Goal: Entertainment & Leisure: Consume media (video, audio)

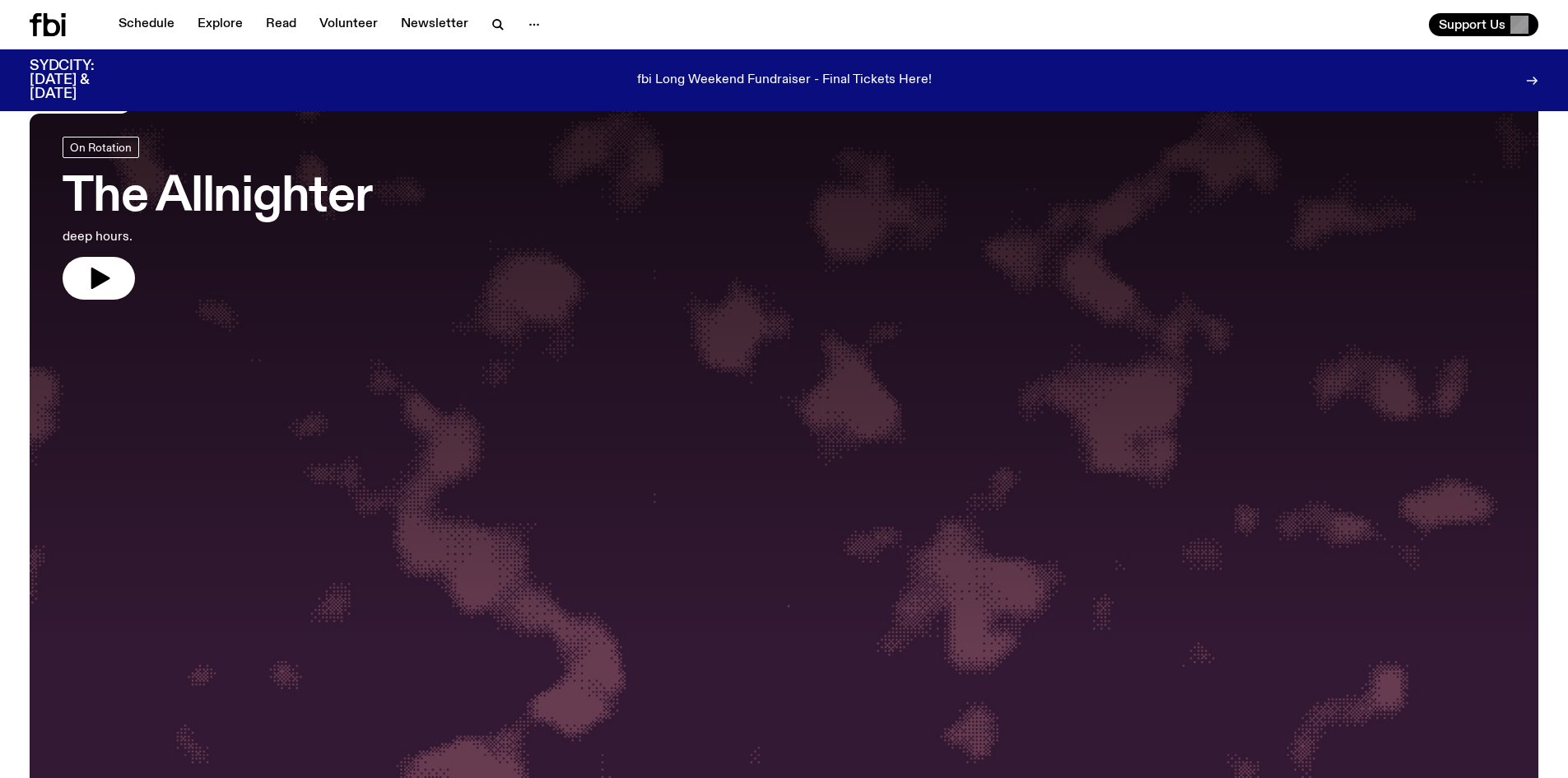
scroll to position [82, 0]
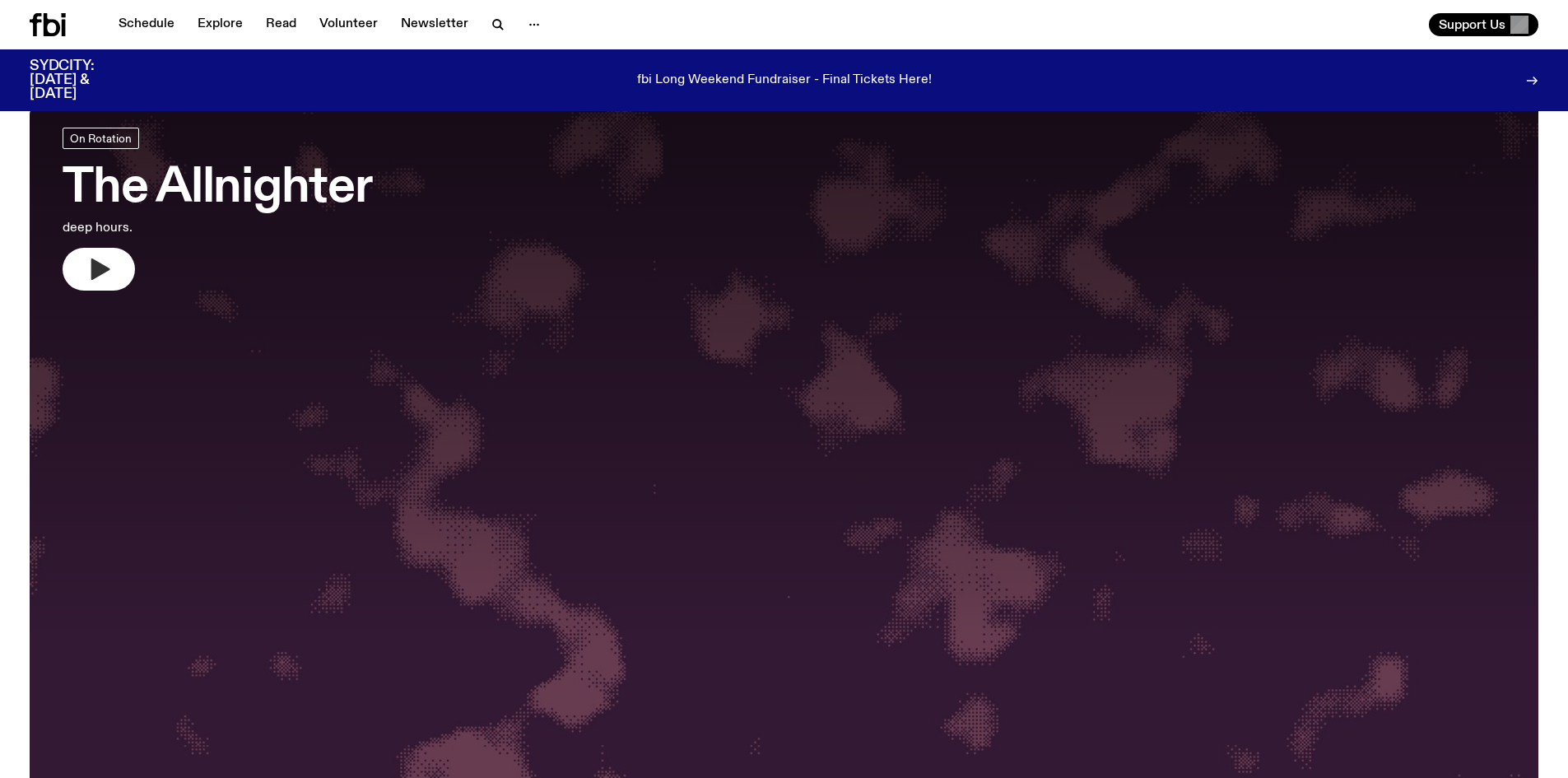
click at [78, 264] on button "button" at bounding box center [99, 269] width 73 height 43
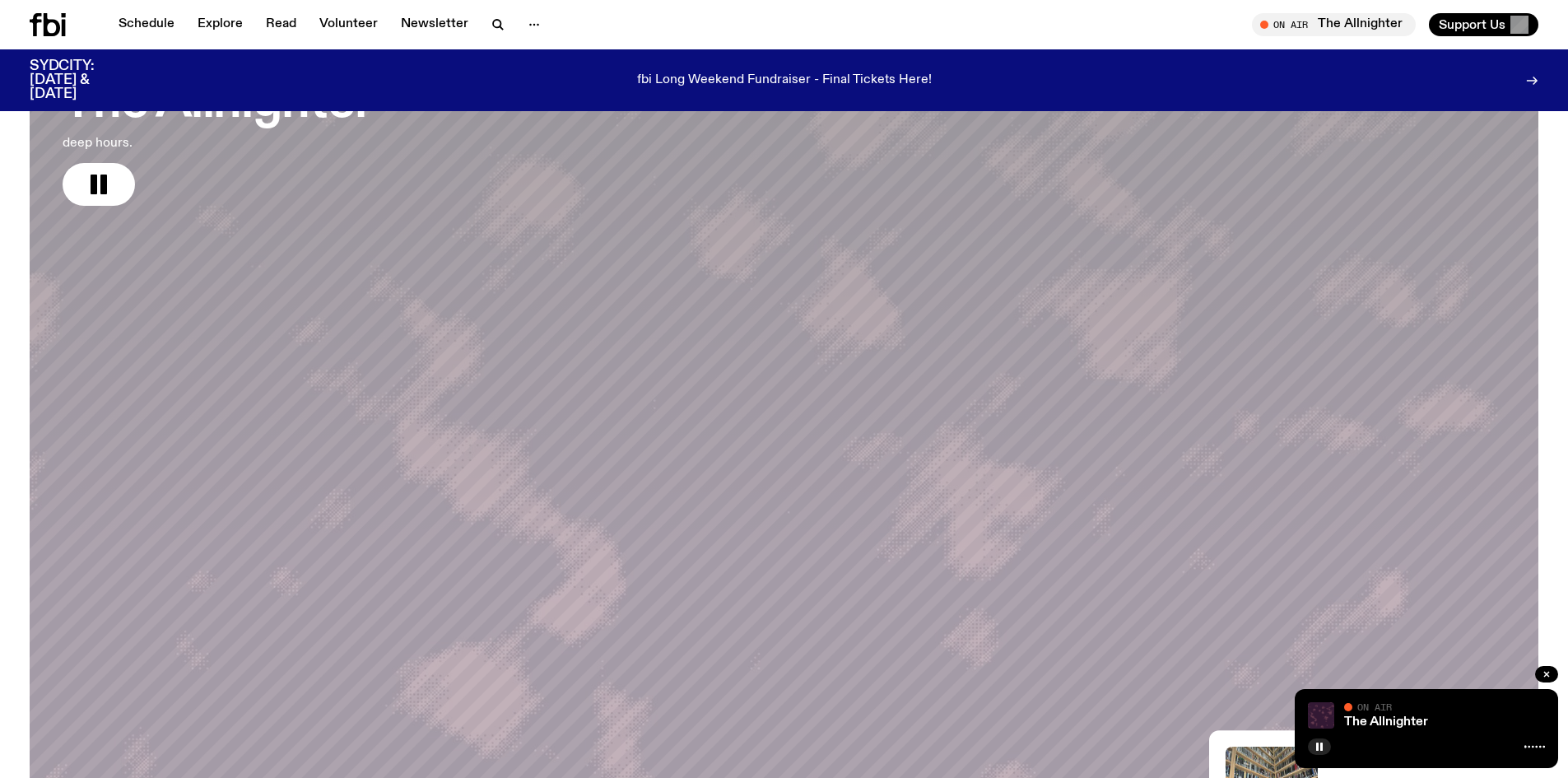
scroll to position [0, 0]
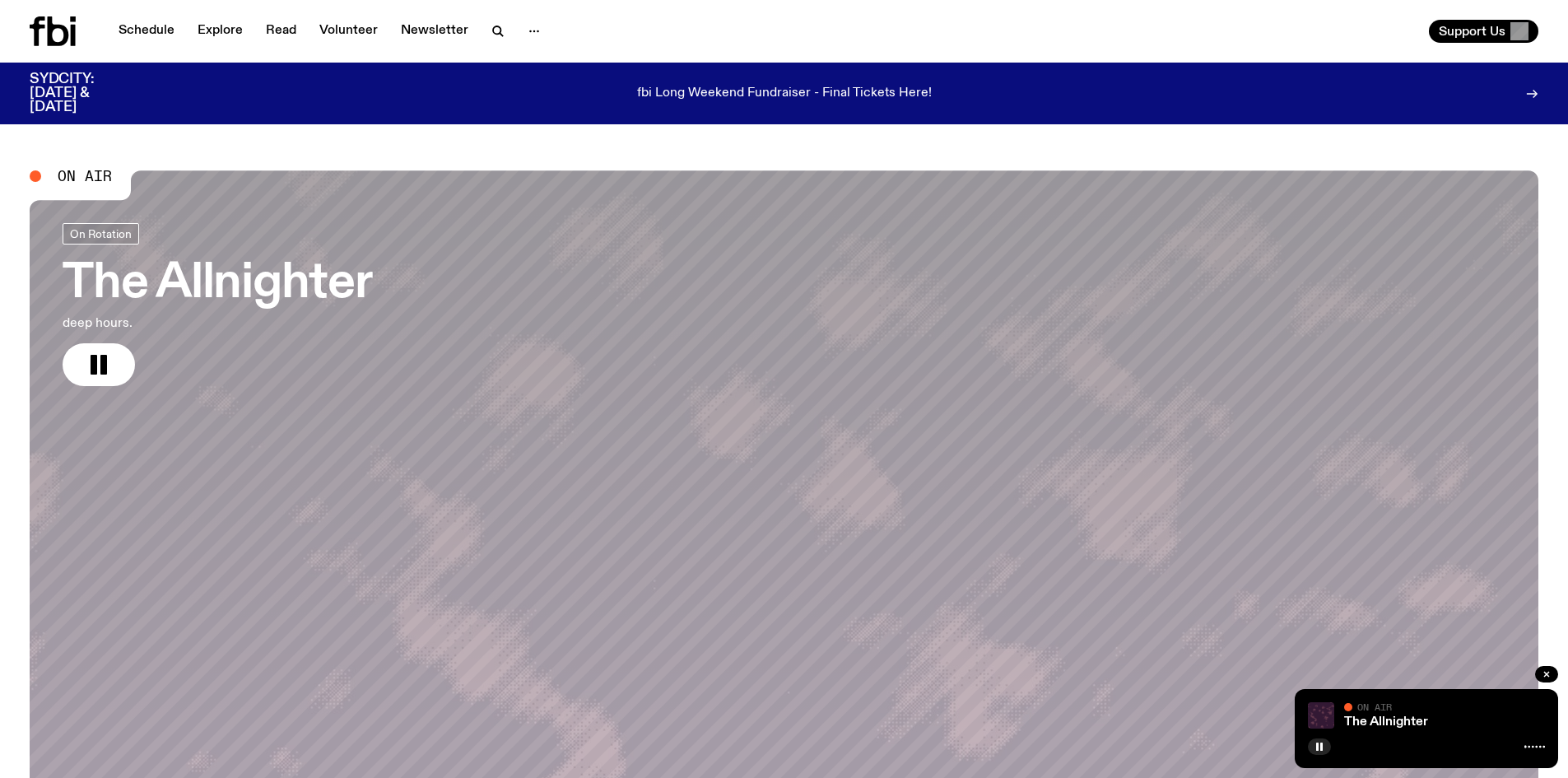
click at [314, 362] on link "The Allnighter deep hours." at bounding box center [217, 304] width 309 height 163
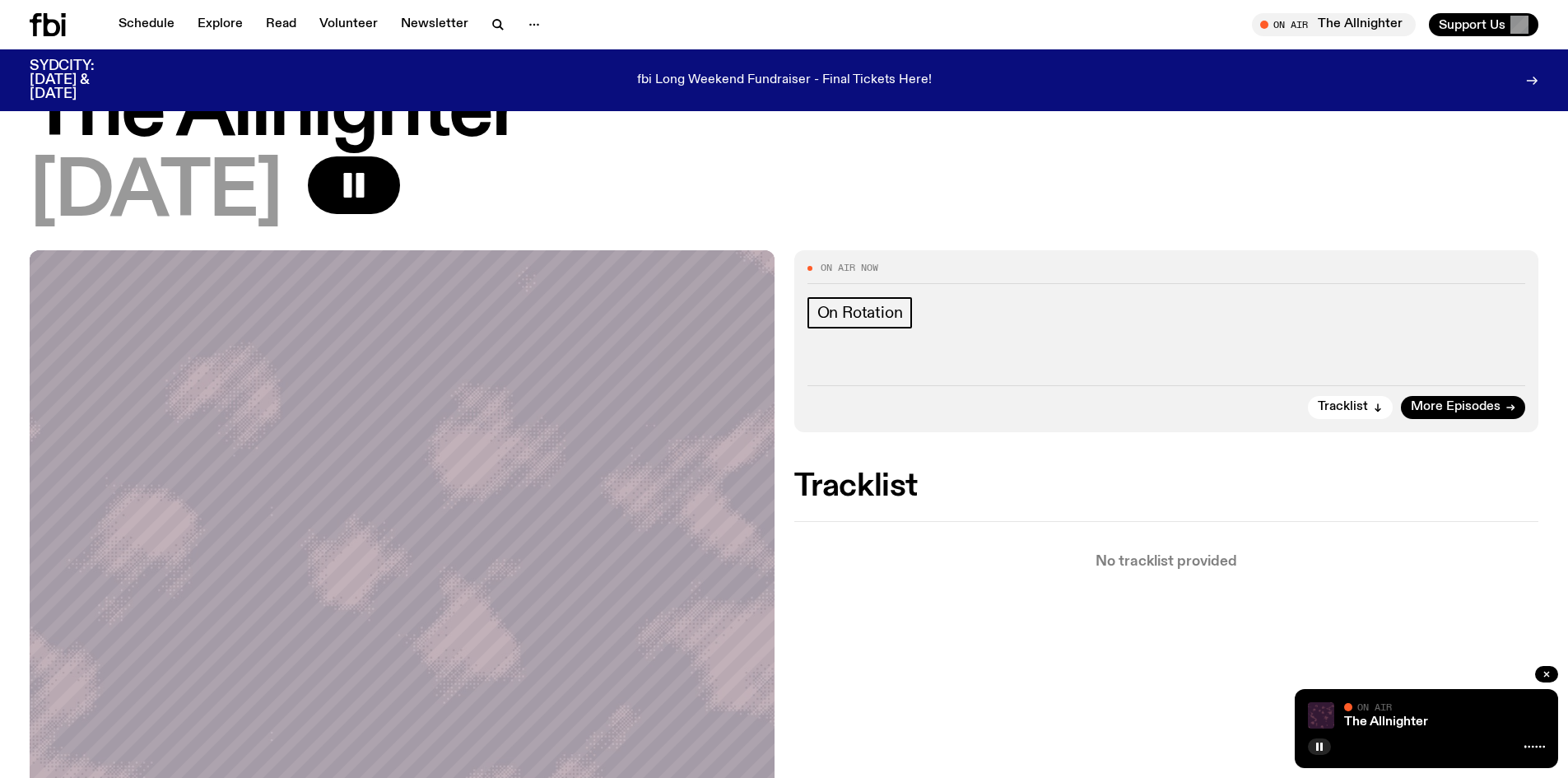
scroll to position [82, 0]
click at [866, 317] on span "On Rotation" at bounding box center [860, 312] width 85 height 18
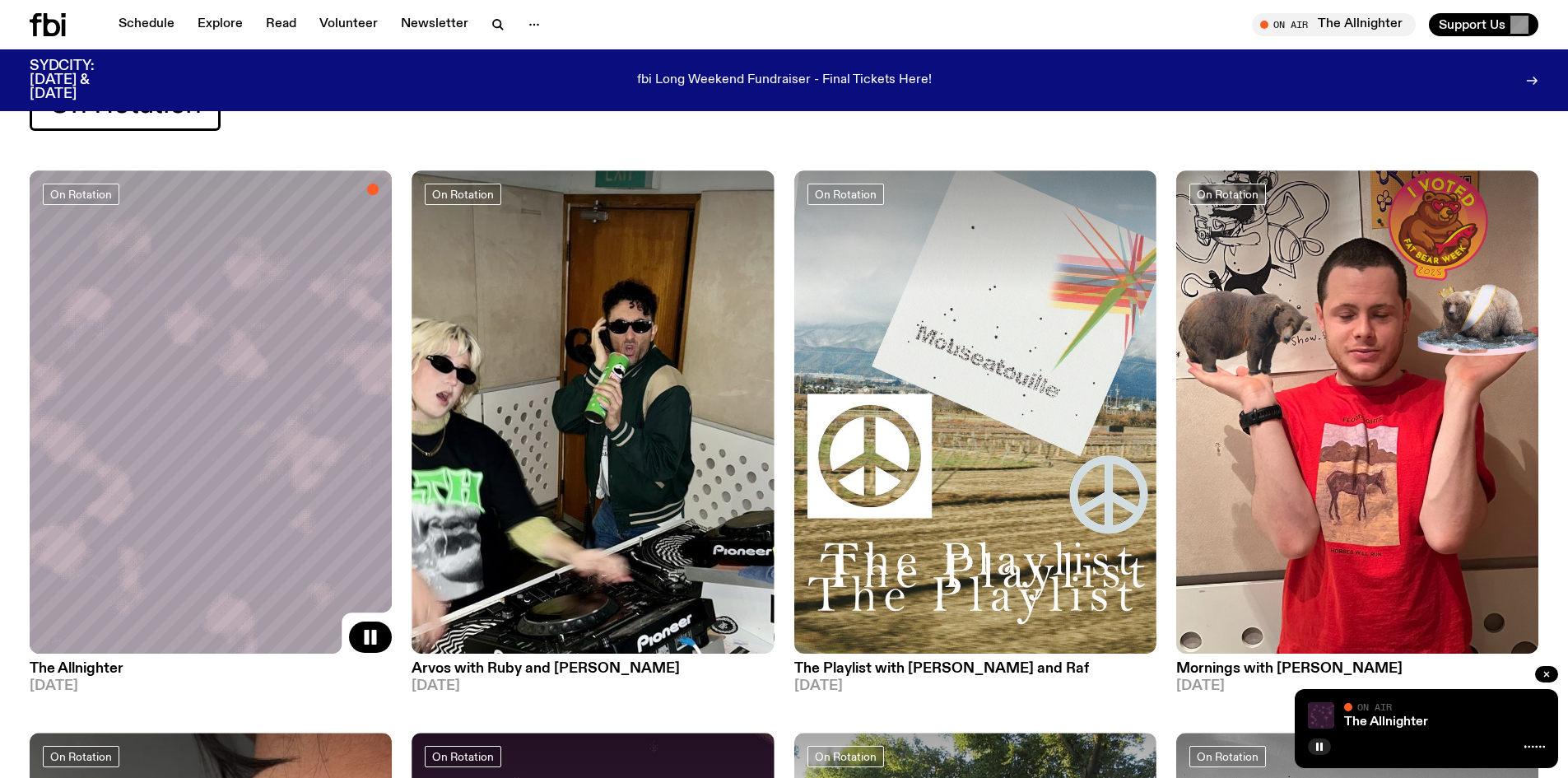
scroll to position [165, 0]
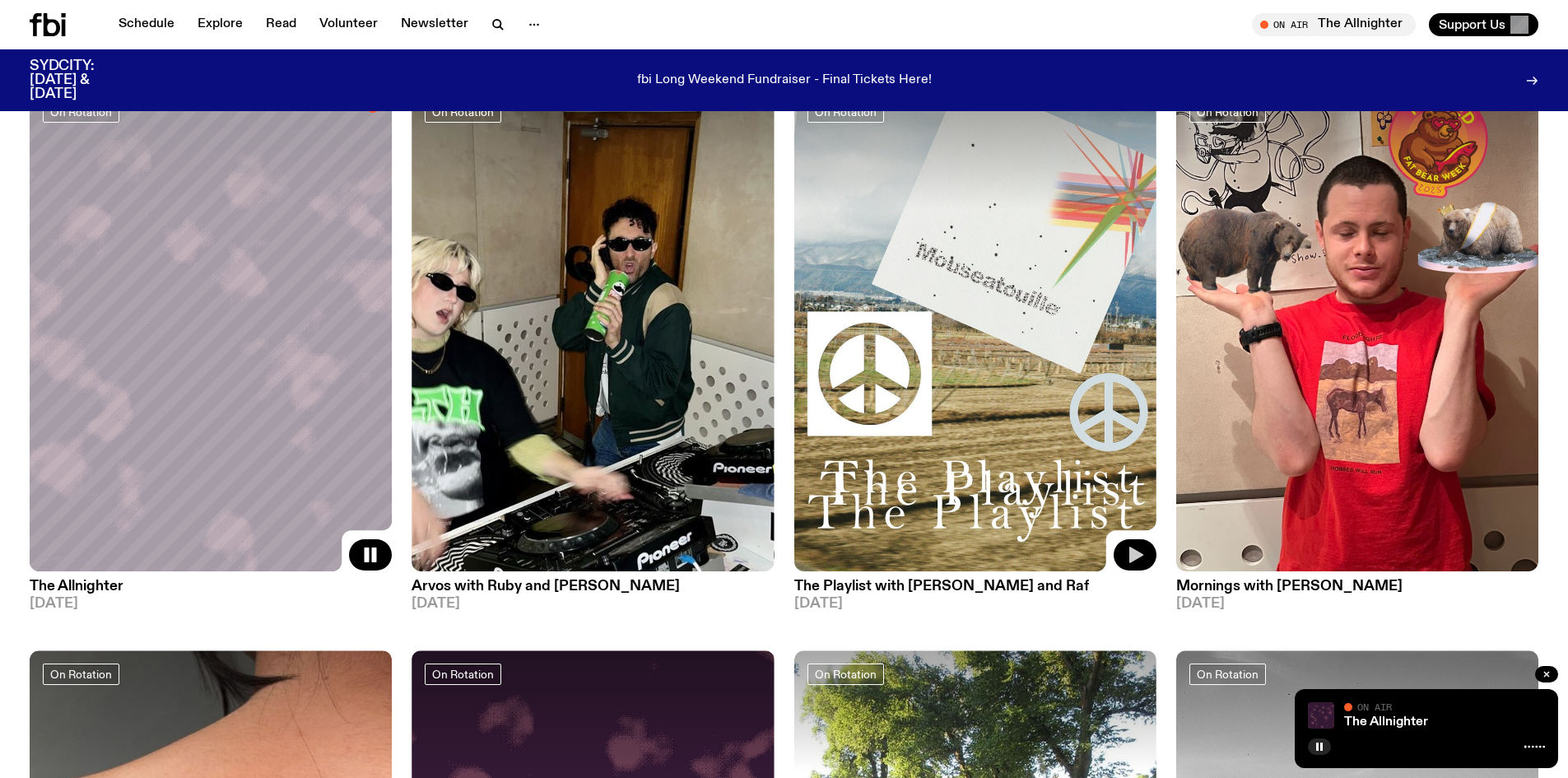
click at [1136, 559] on icon "button" at bounding box center [1136, 554] width 14 height 16
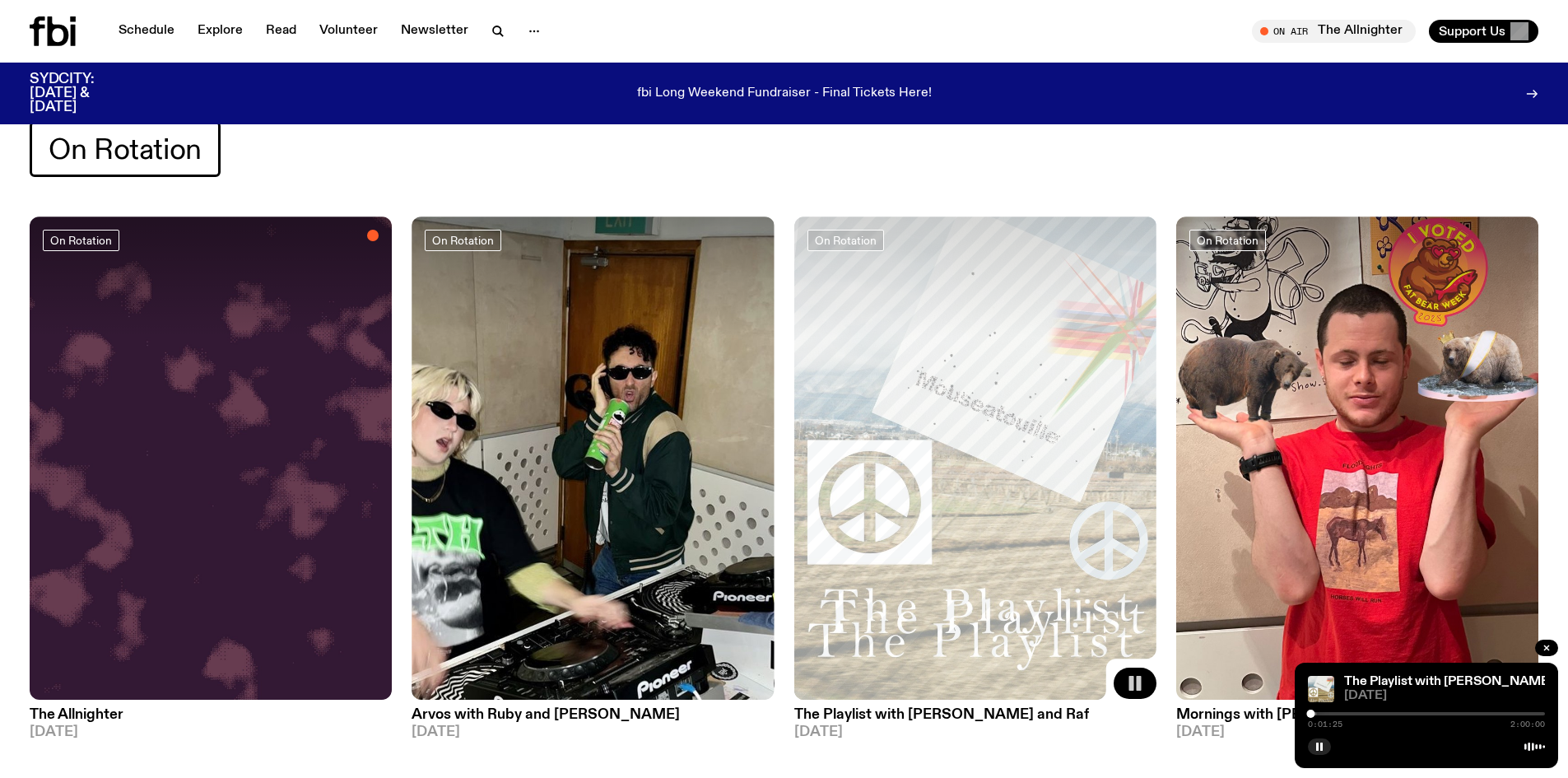
scroll to position [82, 0]
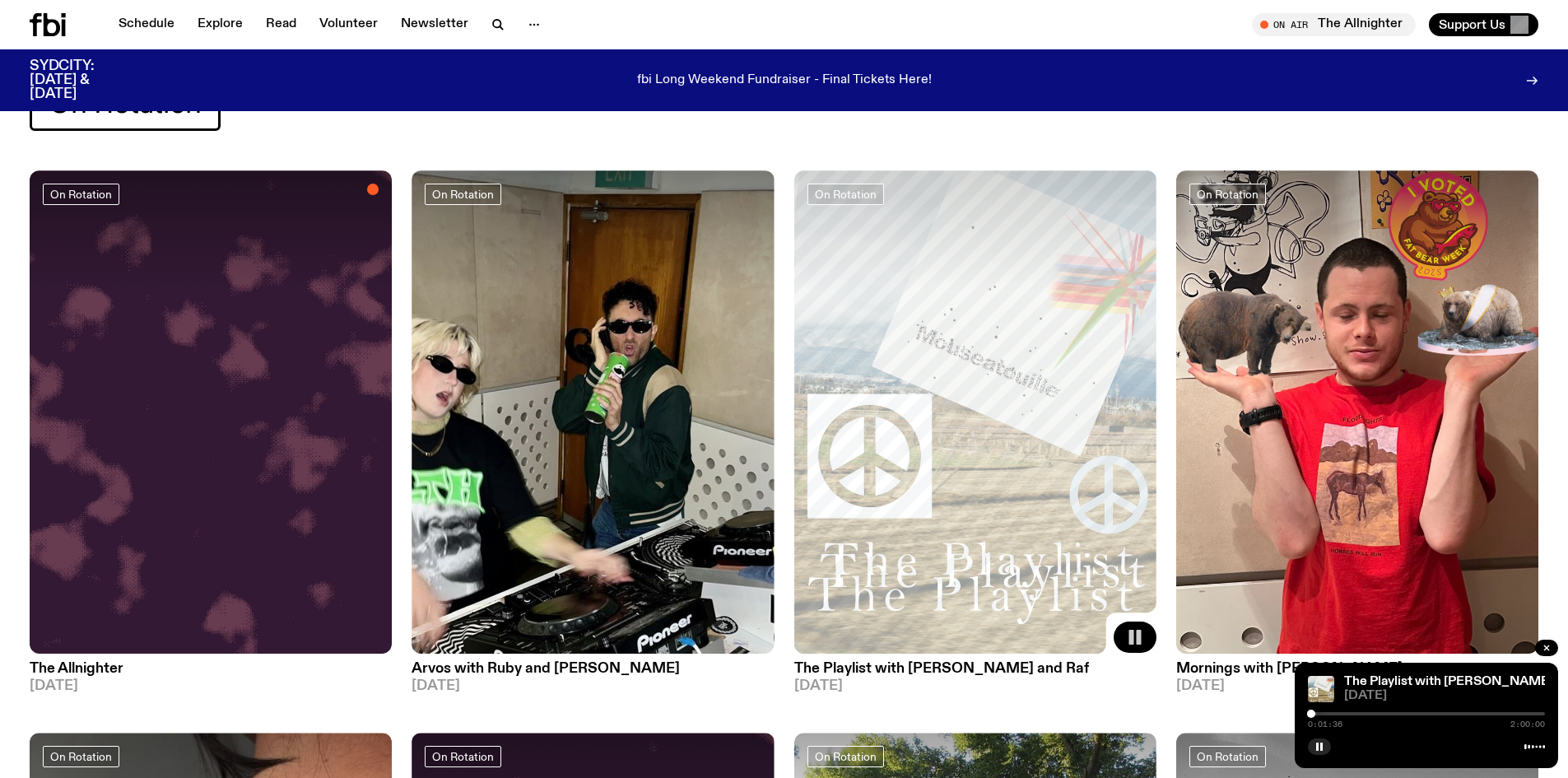
click at [1135, 633] on icon "button" at bounding box center [1135, 637] width 19 height 19
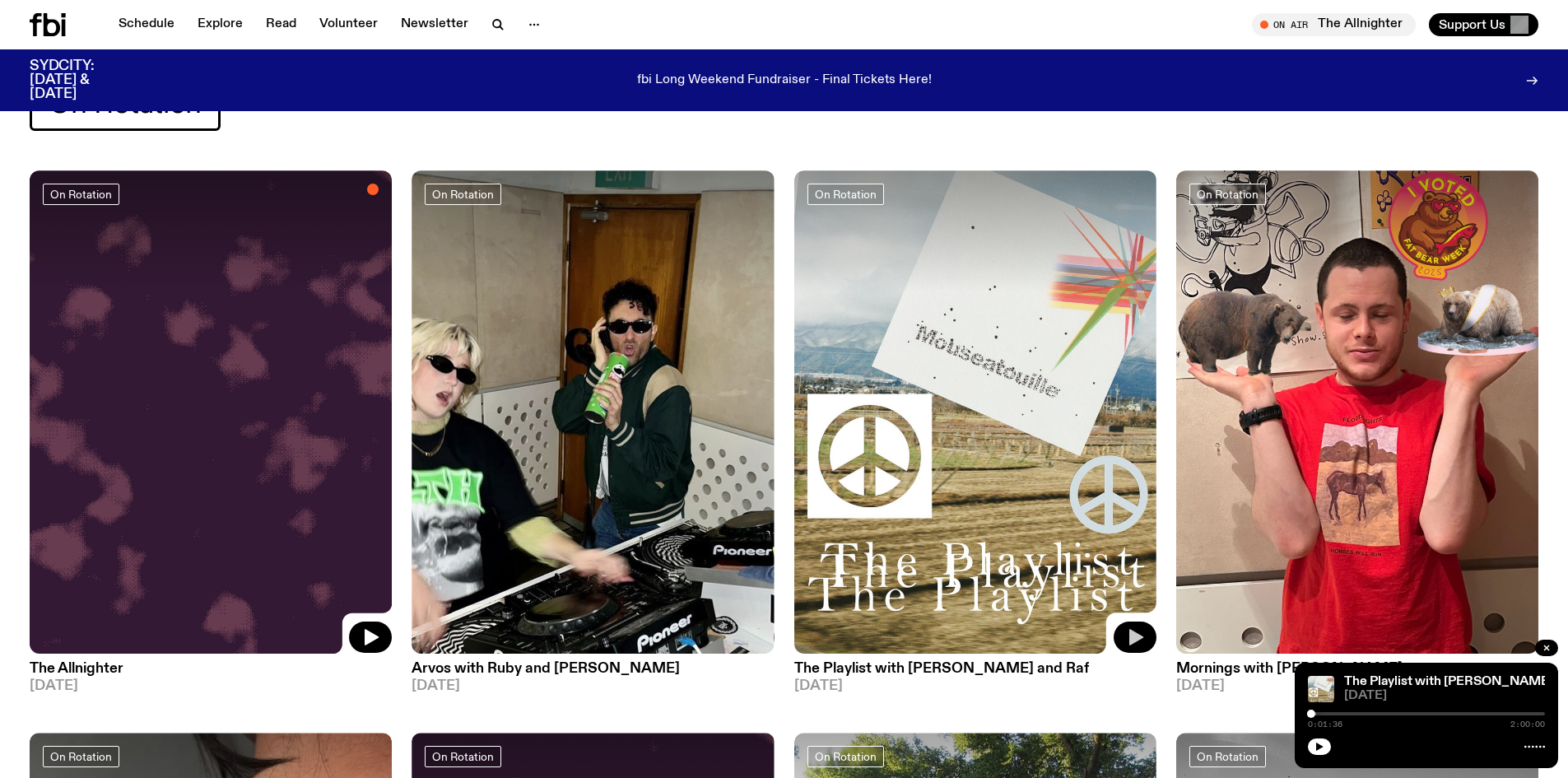
click at [369, 631] on icon "button" at bounding box center [372, 636] width 14 height 16
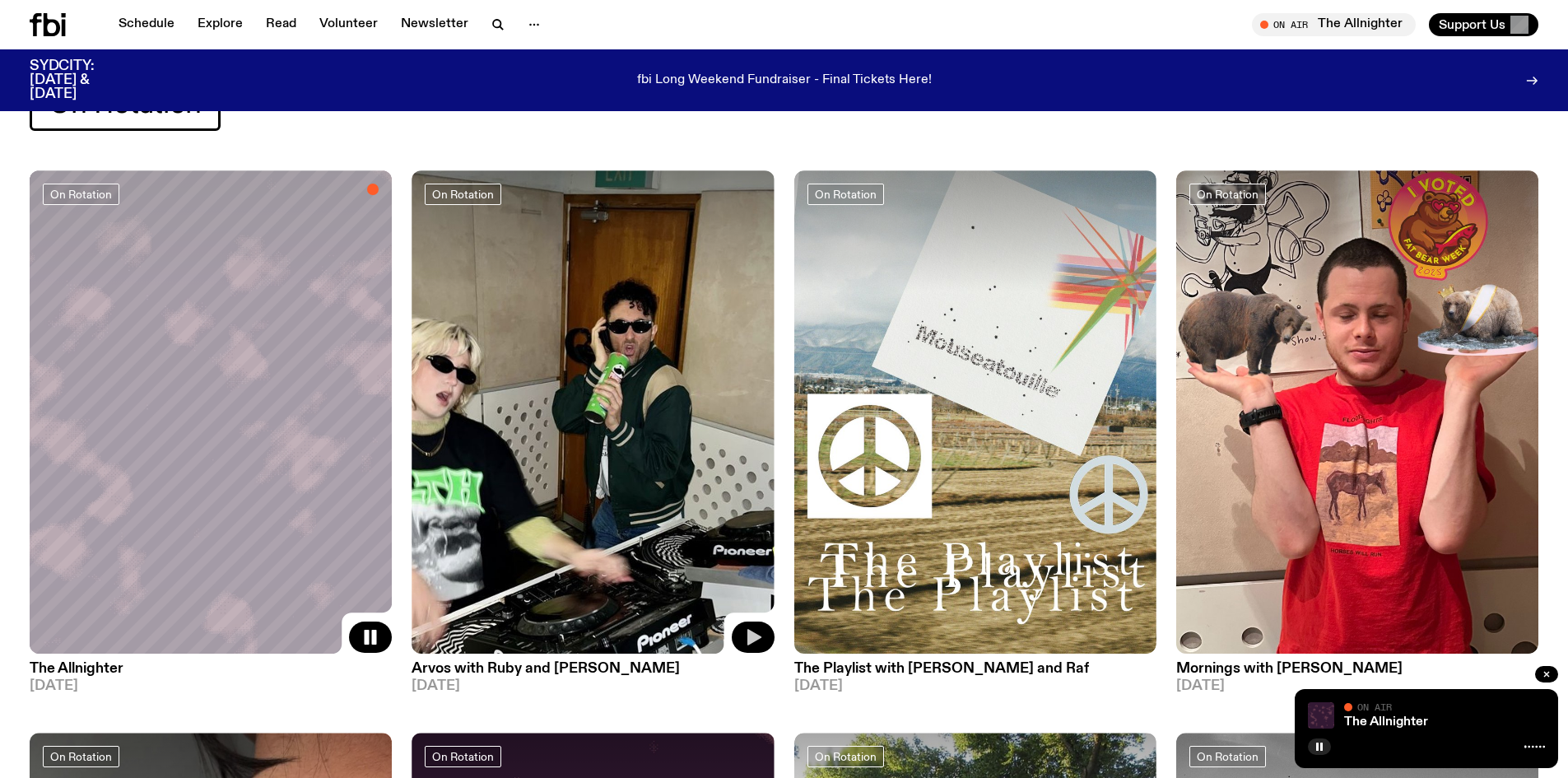
click at [755, 637] on icon "button" at bounding box center [754, 636] width 14 height 16
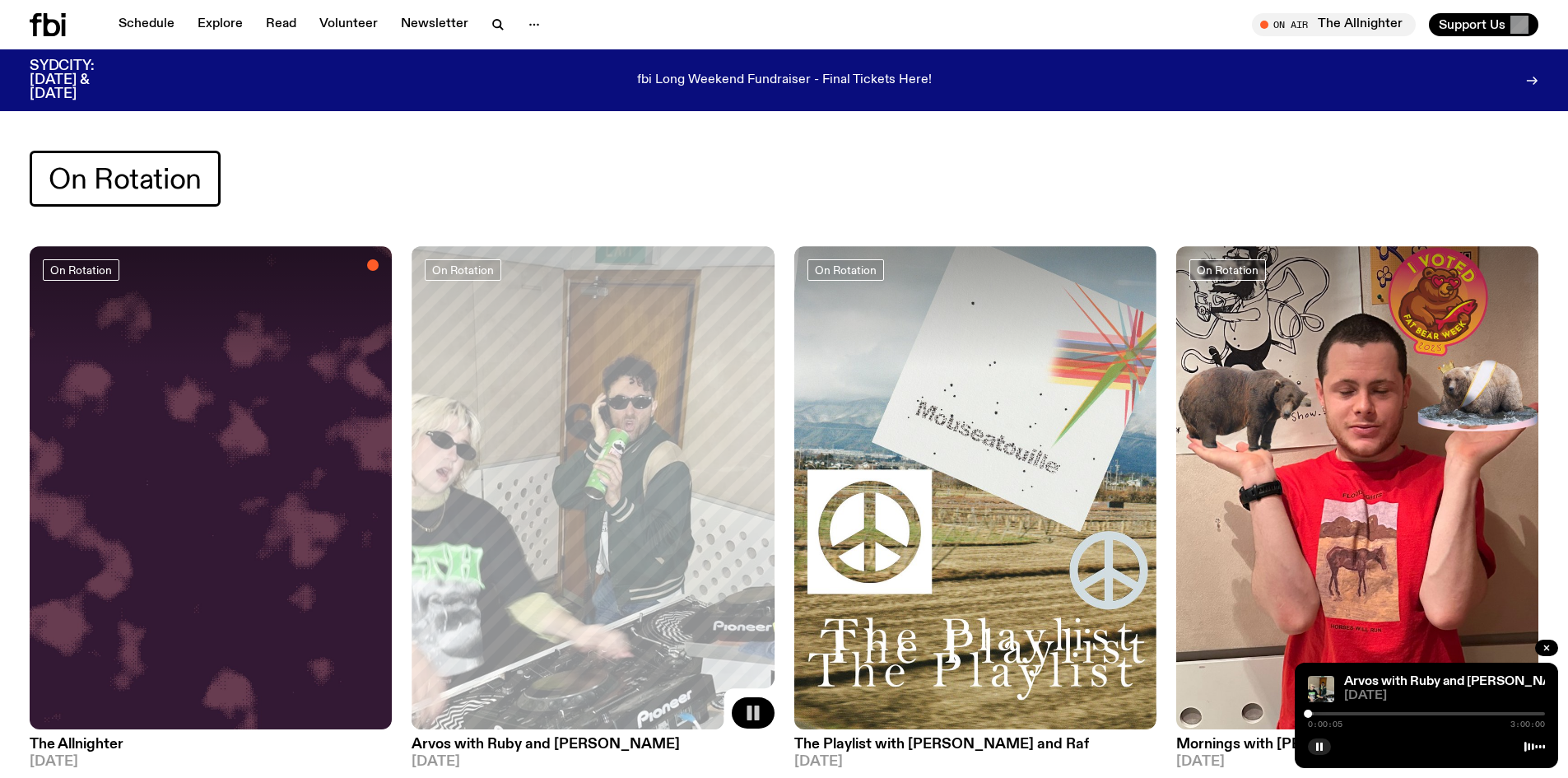
scroll to position [0, 0]
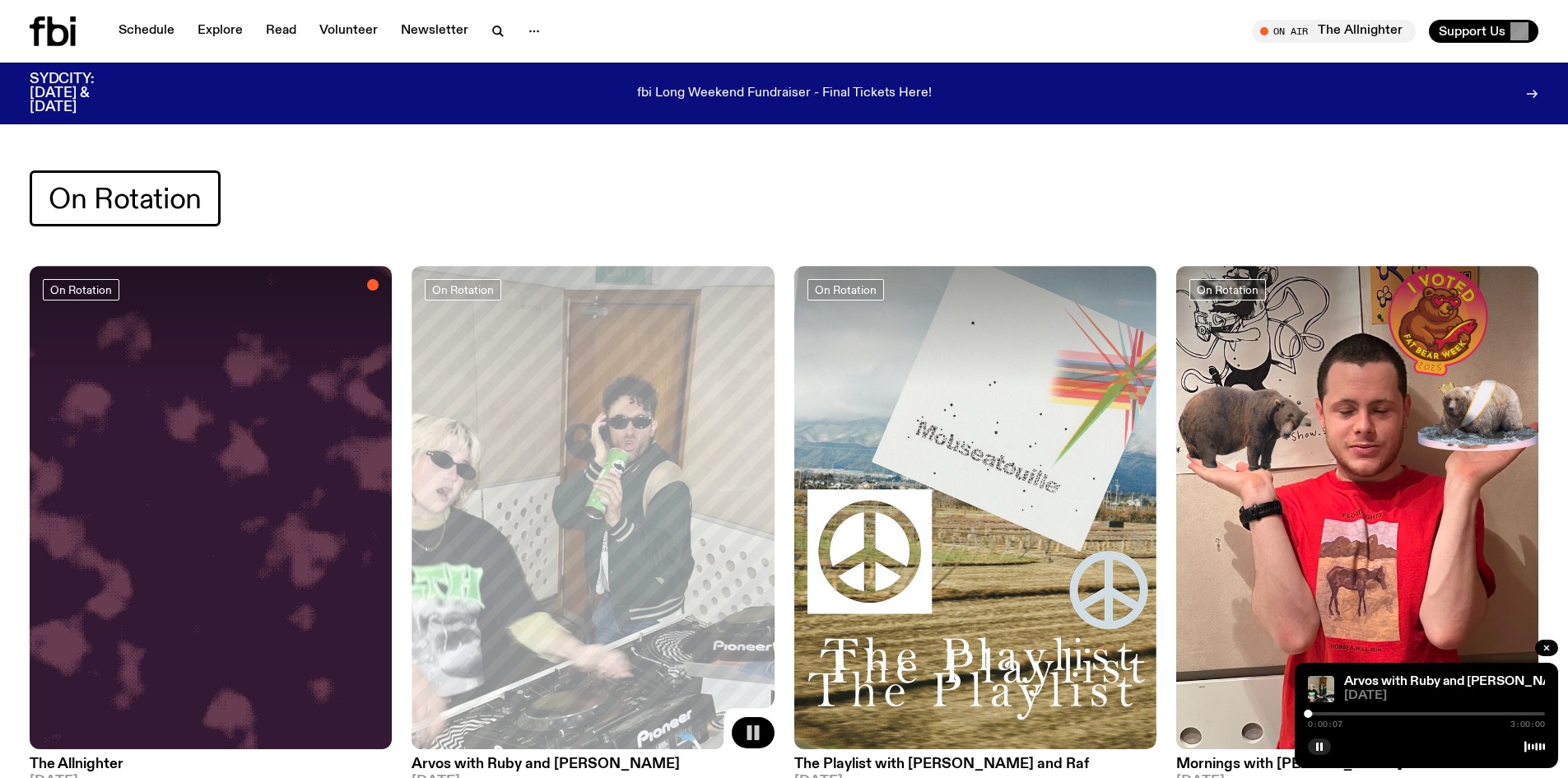
click at [741, 735] on button "button" at bounding box center [753, 732] width 43 height 31
